Goal: Transaction & Acquisition: Book appointment/travel/reservation

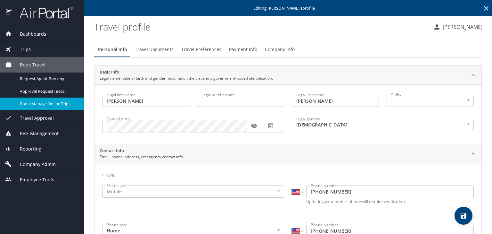
select select "US"
click at [60, 103] on span "Book/Manage Online Trips" at bounding box center [48, 104] width 56 height 6
